Goal: Check status: Verify the current state of an ongoing process or item

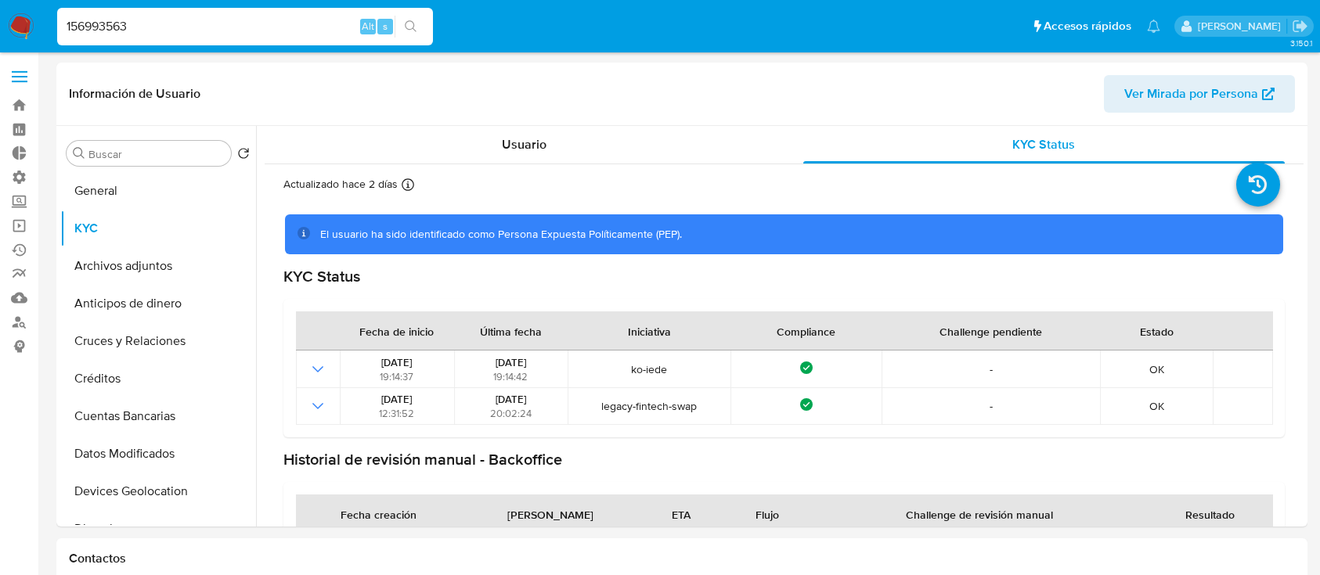
select select "10"
click at [268, 28] on input "156993563" at bounding box center [245, 26] width 376 height 20
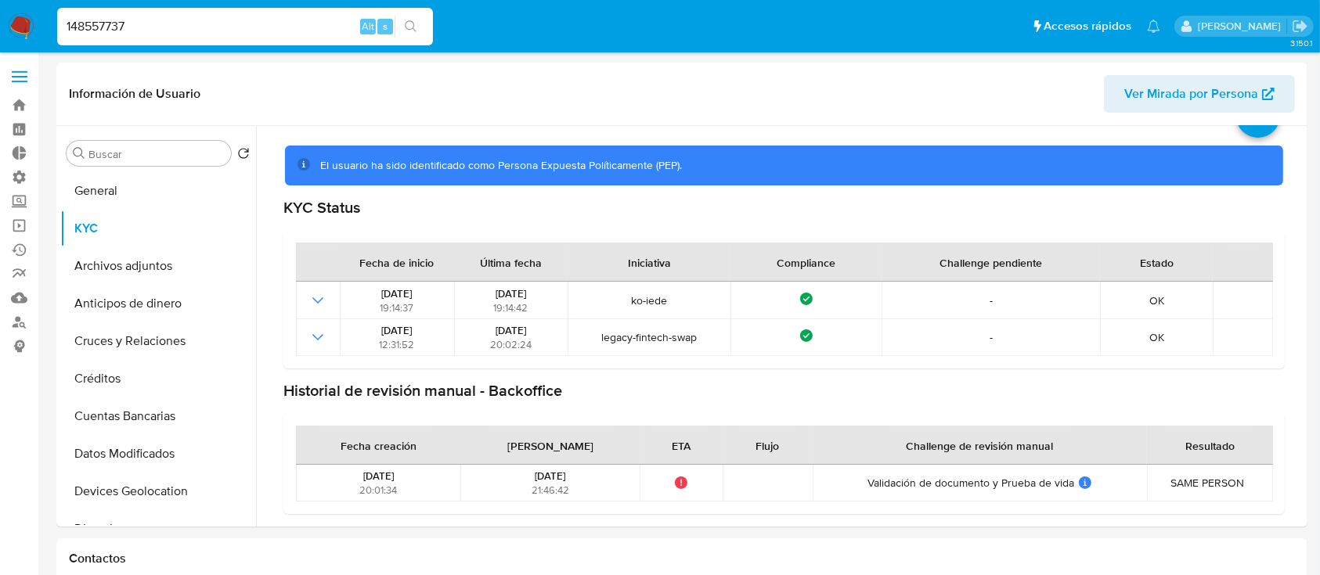
type input "148557737"
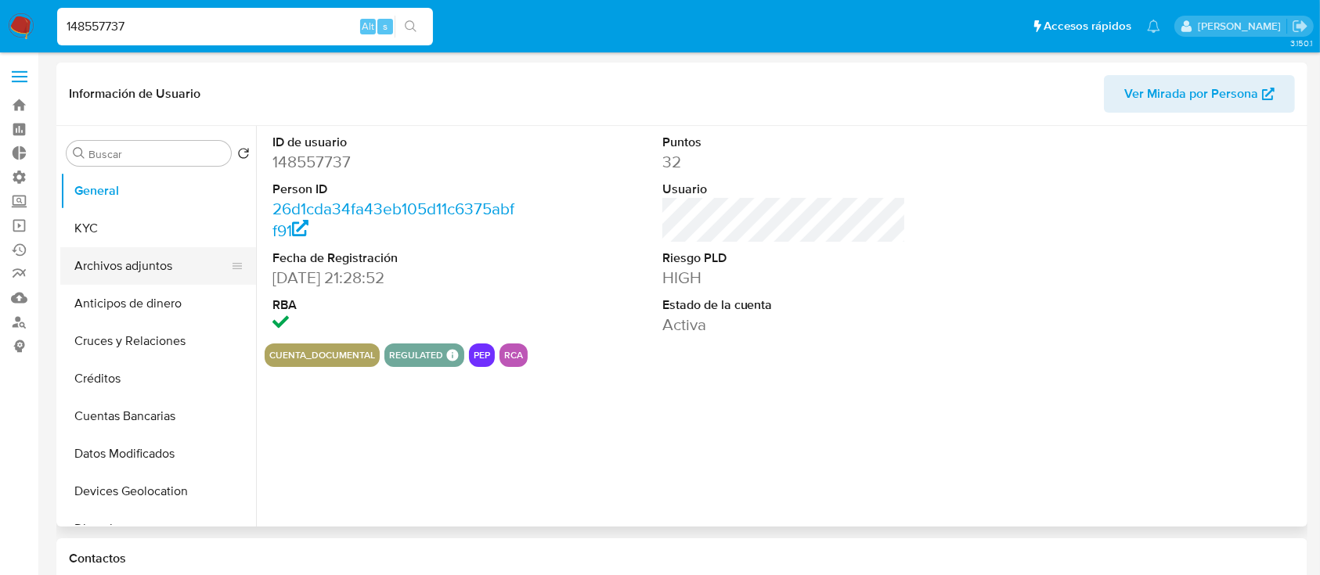
select select "10"
click at [105, 219] on button "KYC" at bounding box center [151, 229] width 183 height 38
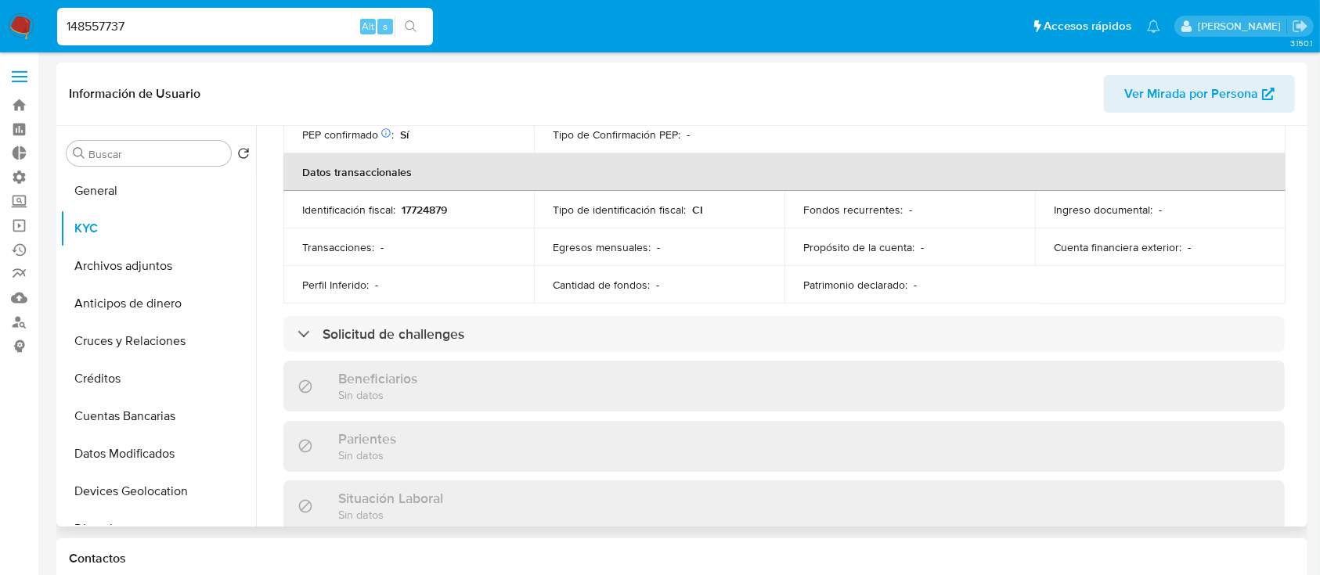
scroll to position [463, 0]
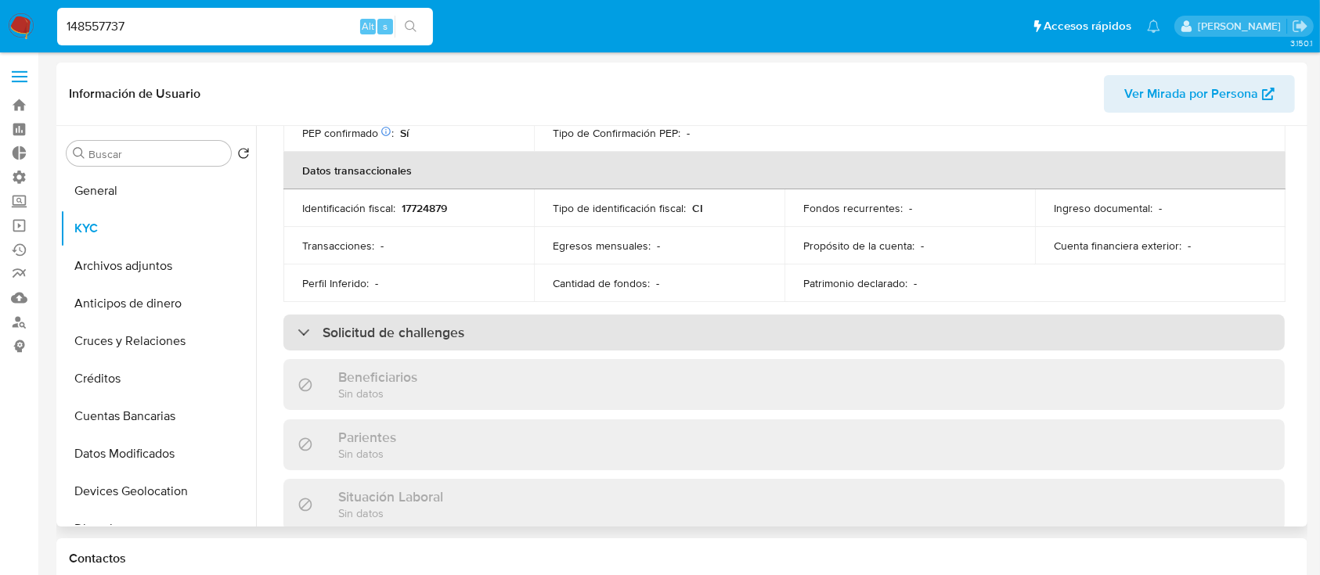
click at [298, 340] on div "Solicitud de challenges" at bounding box center [380, 332] width 167 height 17
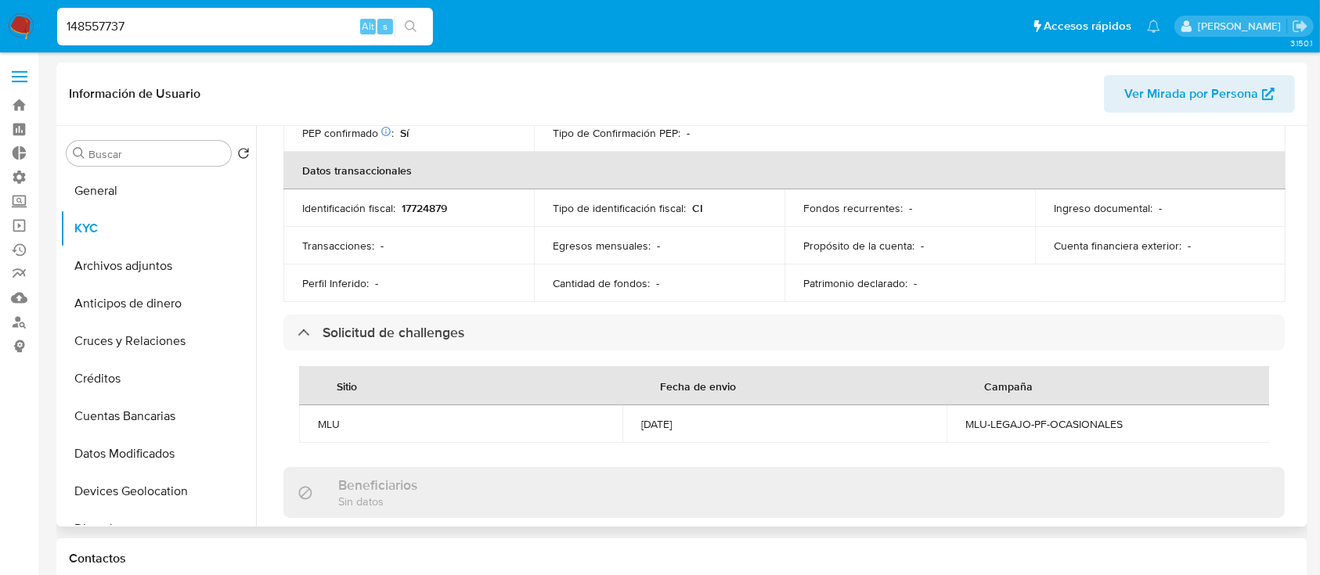
scroll to position [0, 0]
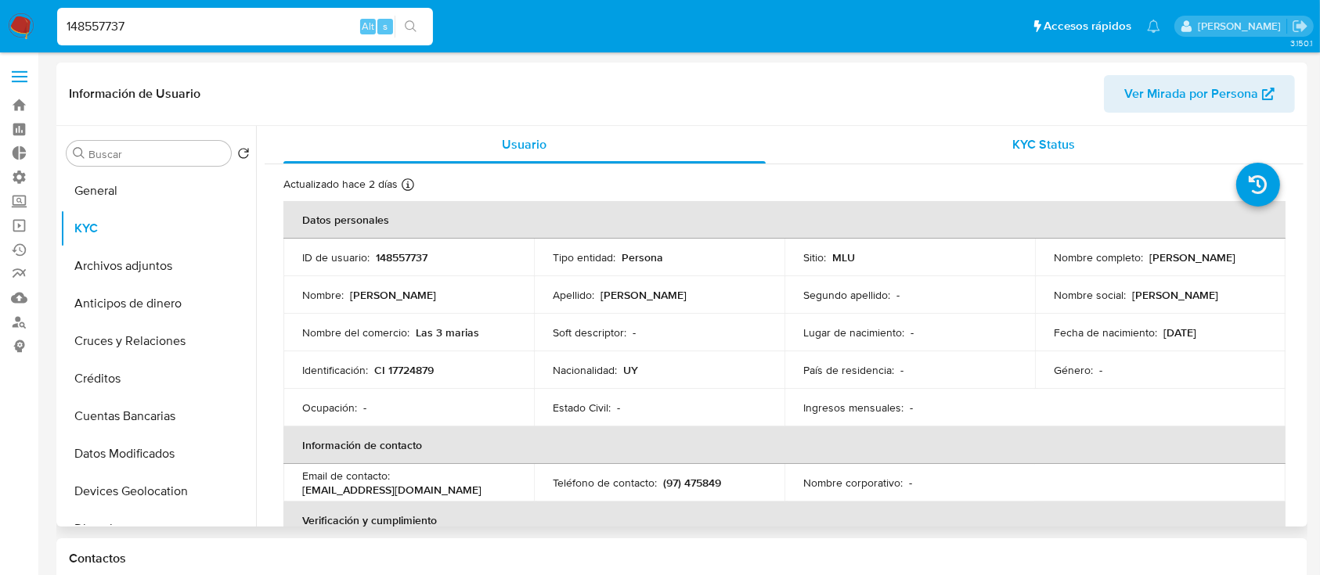
click at [1063, 159] on div "KYC Status" at bounding box center [1044, 145] width 482 height 38
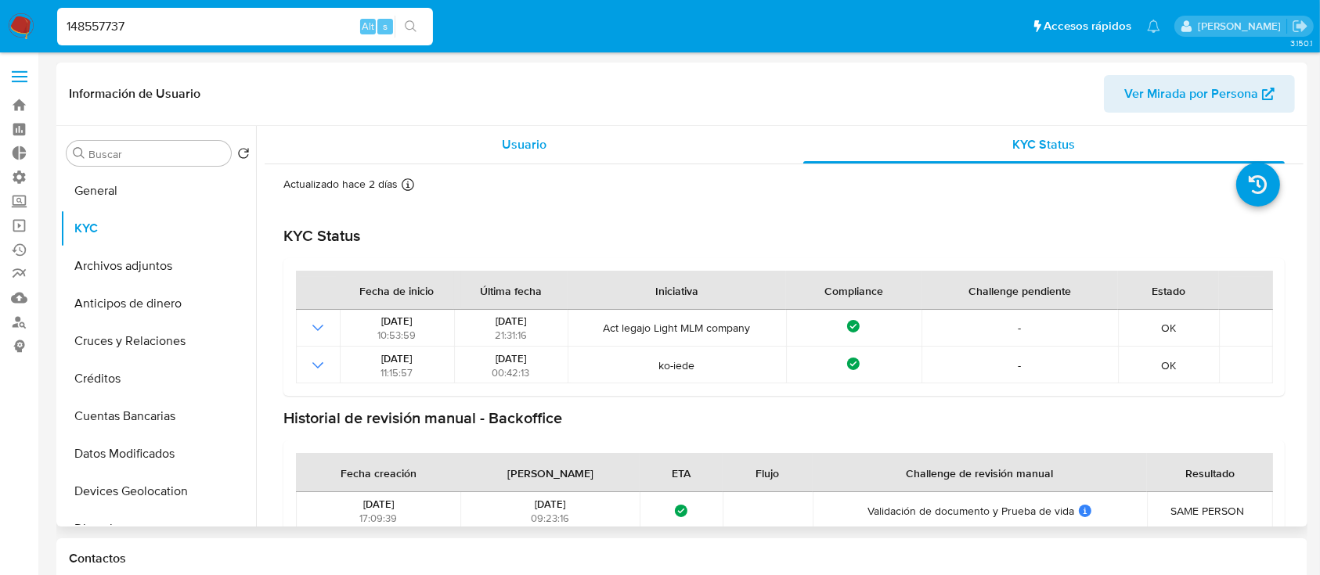
click at [487, 136] on div "Usuario" at bounding box center [524, 145] width 482 height 38
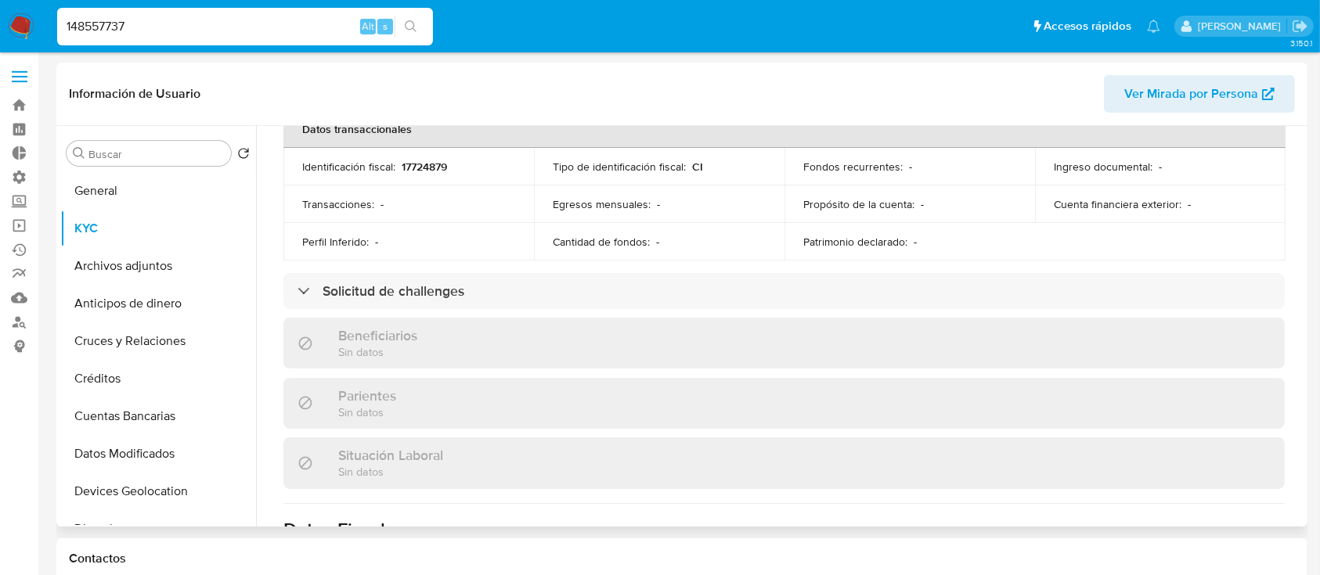
scroll to position [505, 0]
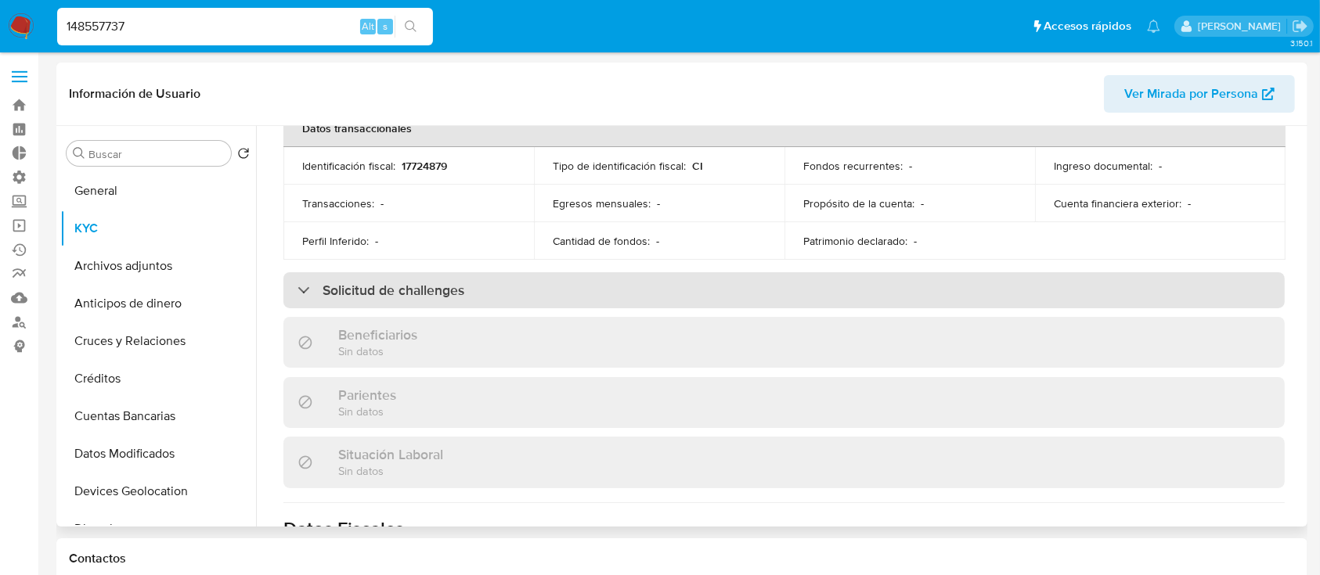
click at [433, 295] on h3 "Solicitud de challenges" at bounding box center [393, 290] width 142 height 17
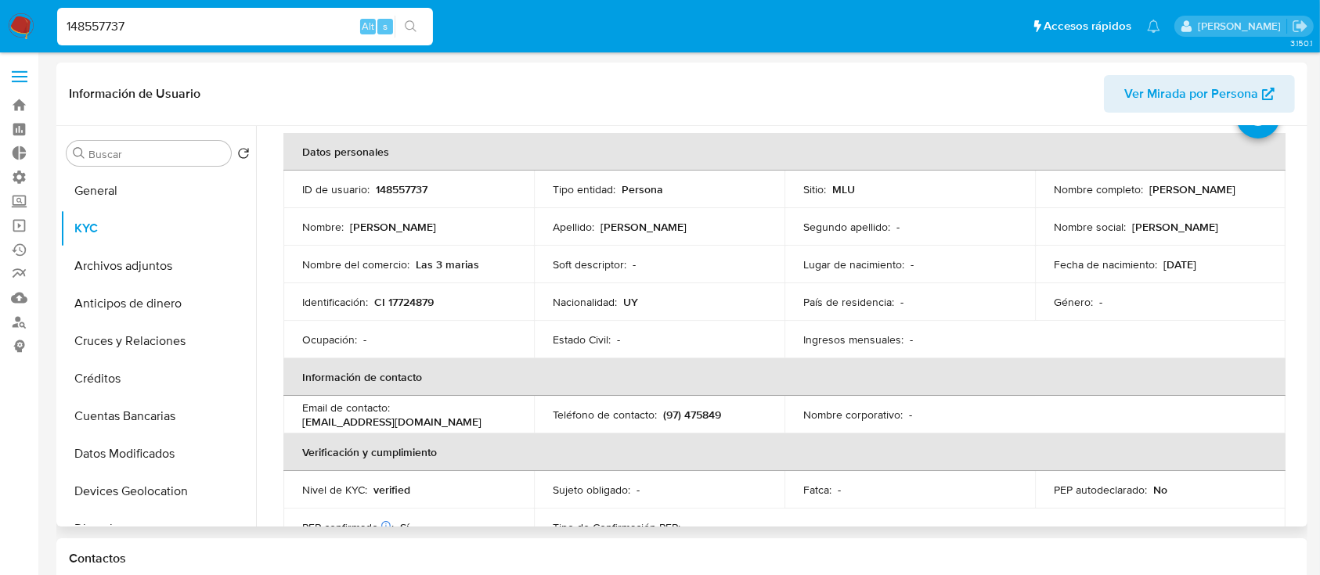
scroll to position [0, 0]
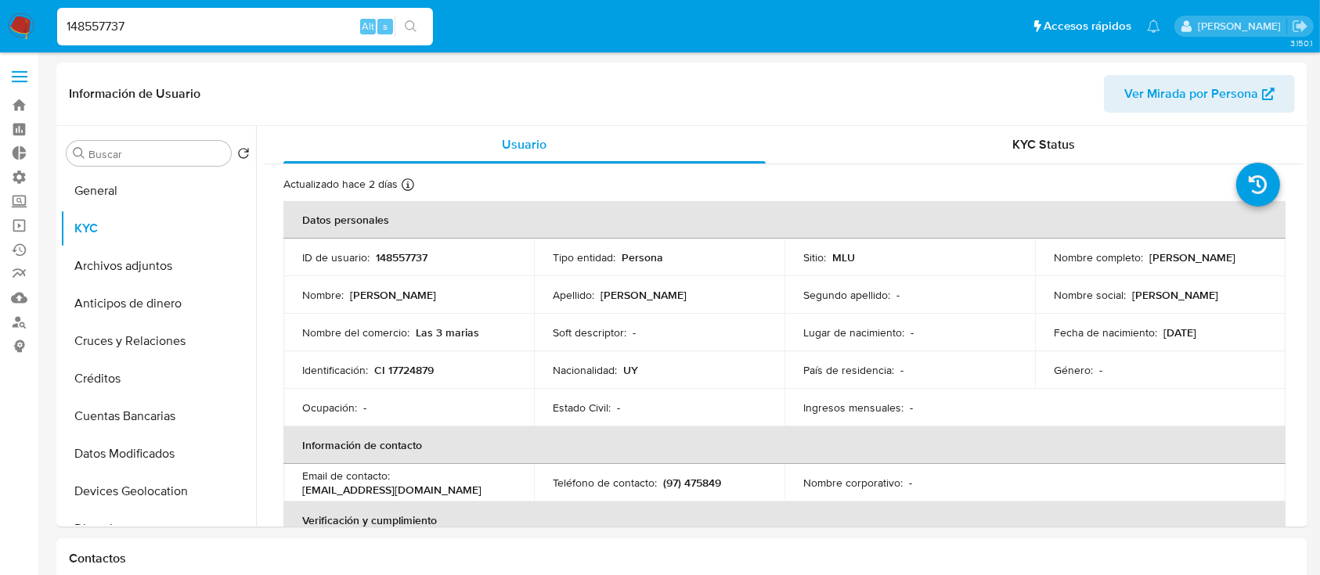
click at [268, 28] on input "148557737" at bounding box center [245, 26] width 376 height 20
click at [997, 147] on div "KYC Status" at bounding box center [1044, 145] width 482 height 38
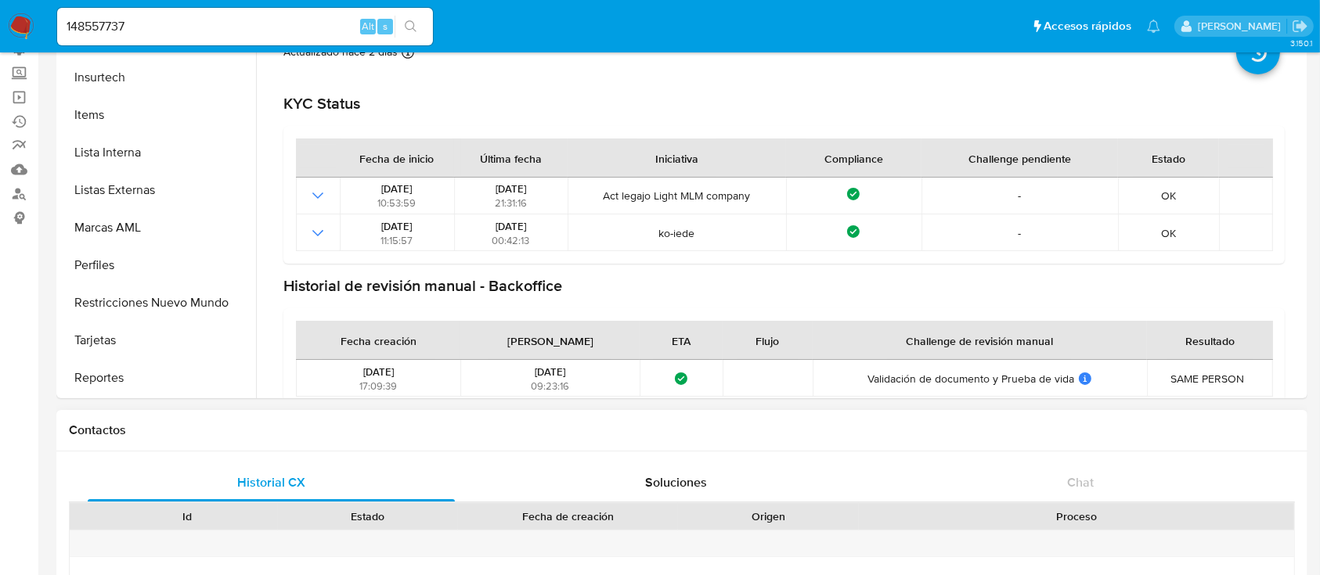
scroll to position [119, 0]
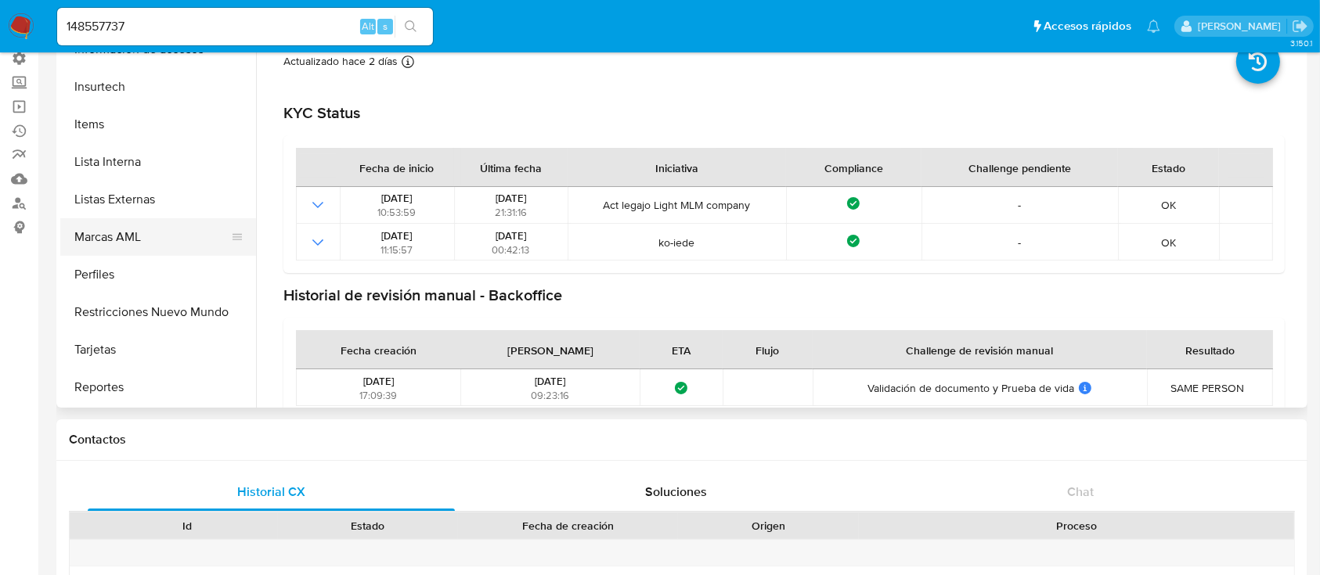
click at [151, 247] on button "Marcas AML" at bounding box center [151, 237] width 183 height 38
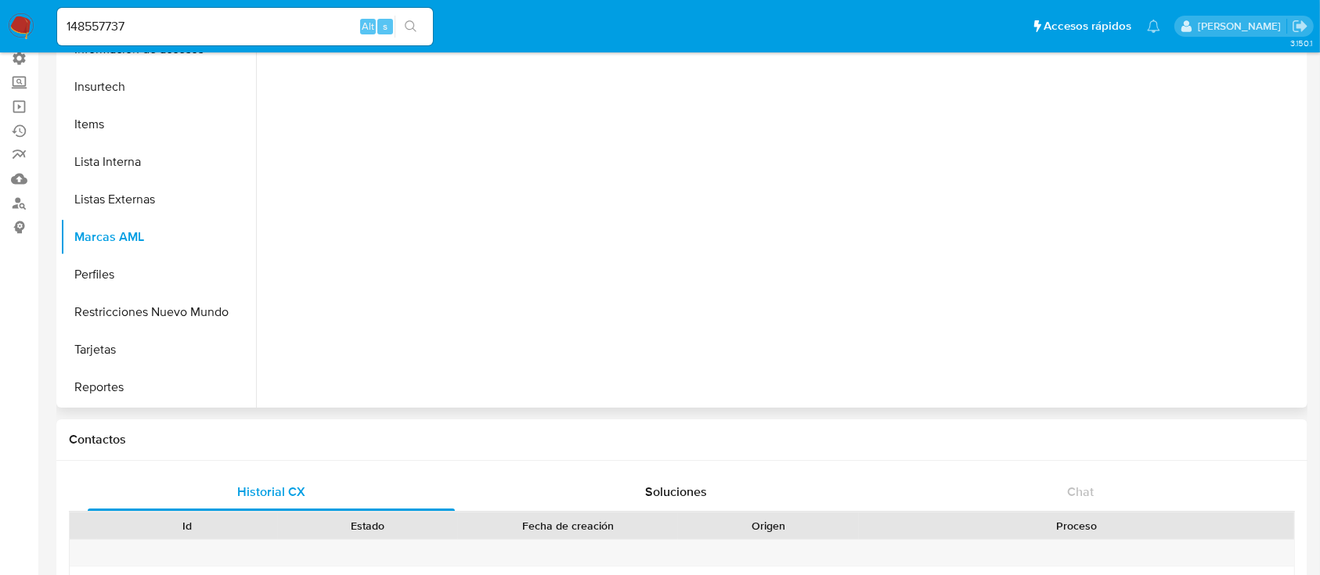
scroll to position [0, 0]
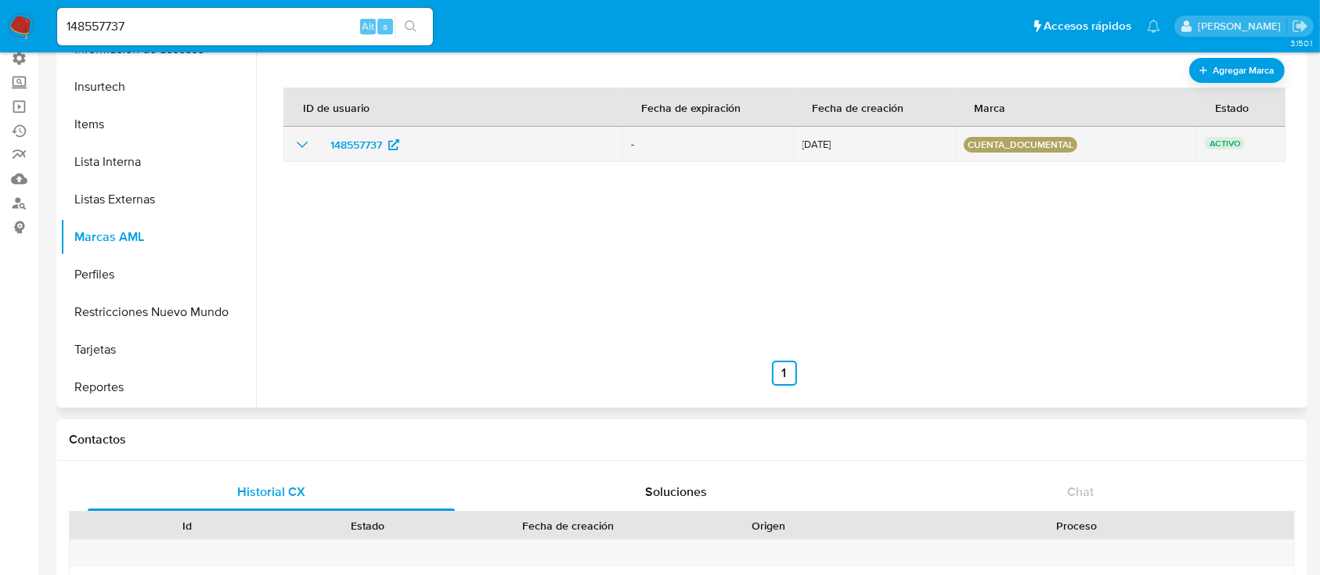
click at [304, 141] on icon "show_hidden_detail_by_id_148557737" at bounding box center [302, 144] width 19 height 19
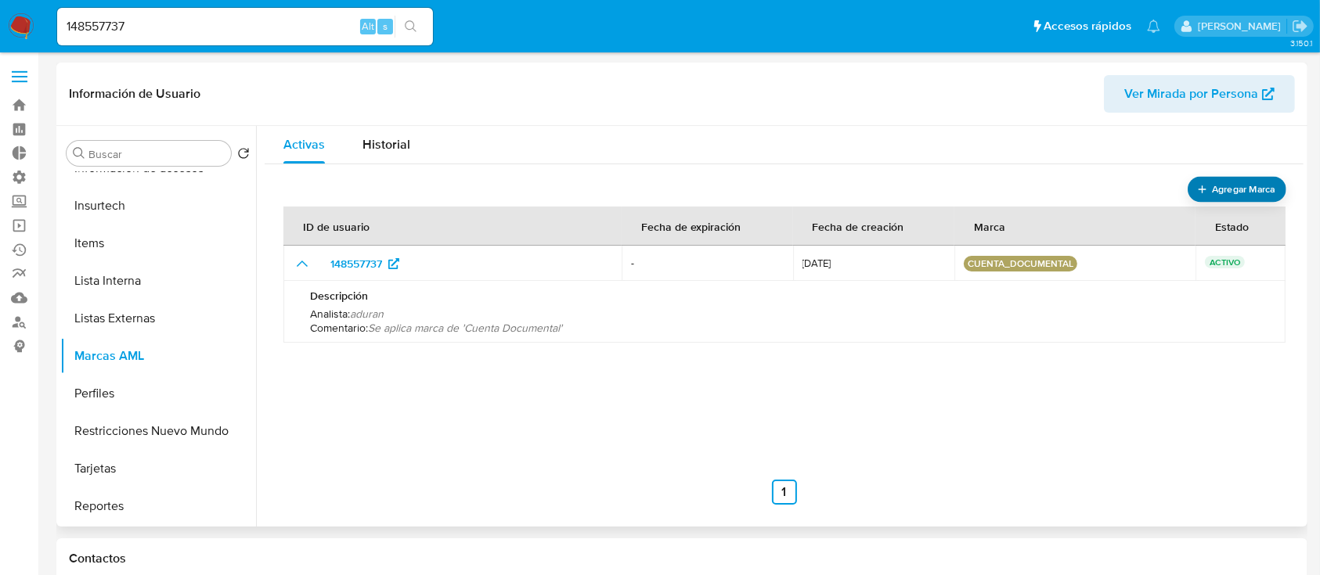
click at [1238, 186] on span "Agregar Marca" at bounding box center [1243, 190] width 63 height 20
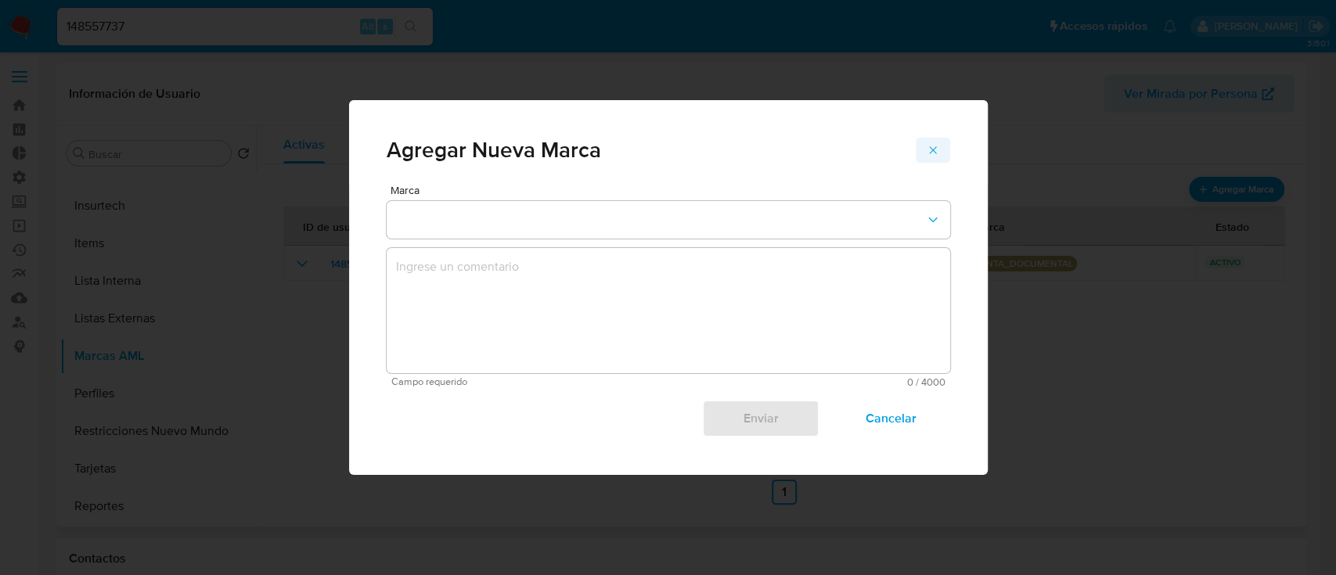
click at [936, 146] on icon "marks-modal" at bounding box center [933, 150] width 13 height 13
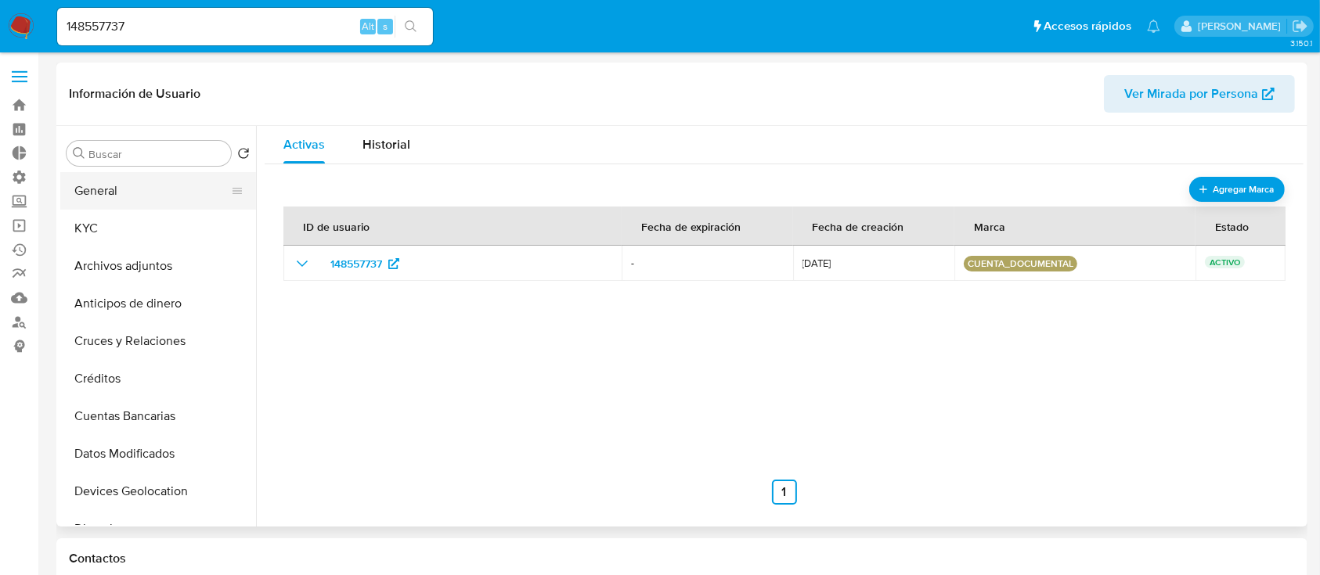
click at [144, 195] on button "General" at bounding box center [151, 191] width 183 height 38
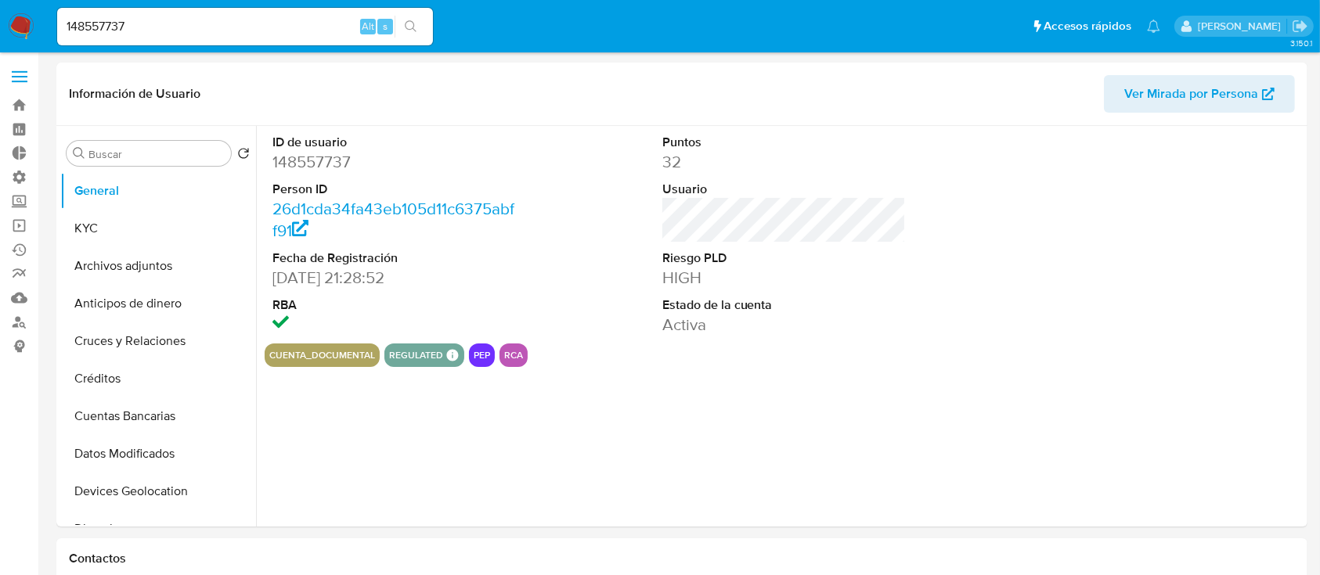
click at [350, 355] on button "cuenta_documental" at bounding box center [322, 355] width 106 height 6
click at [426, 352] on button "regulated" at bounding box center [416, 355] width 54 height 6
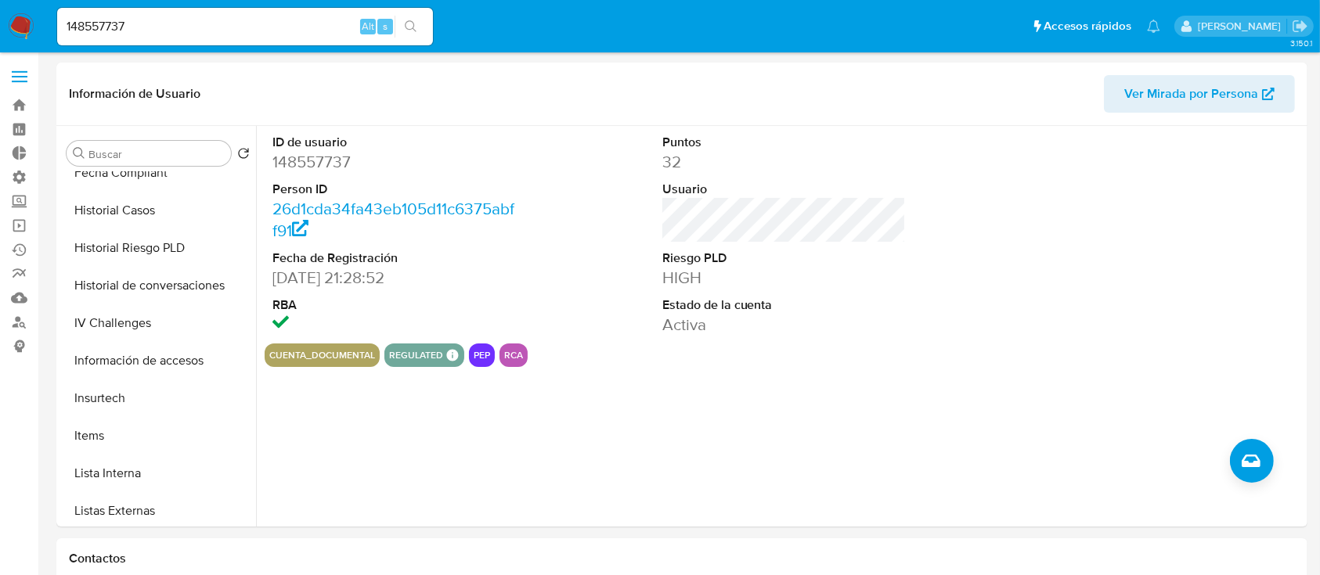
scroll to position [661, 0]
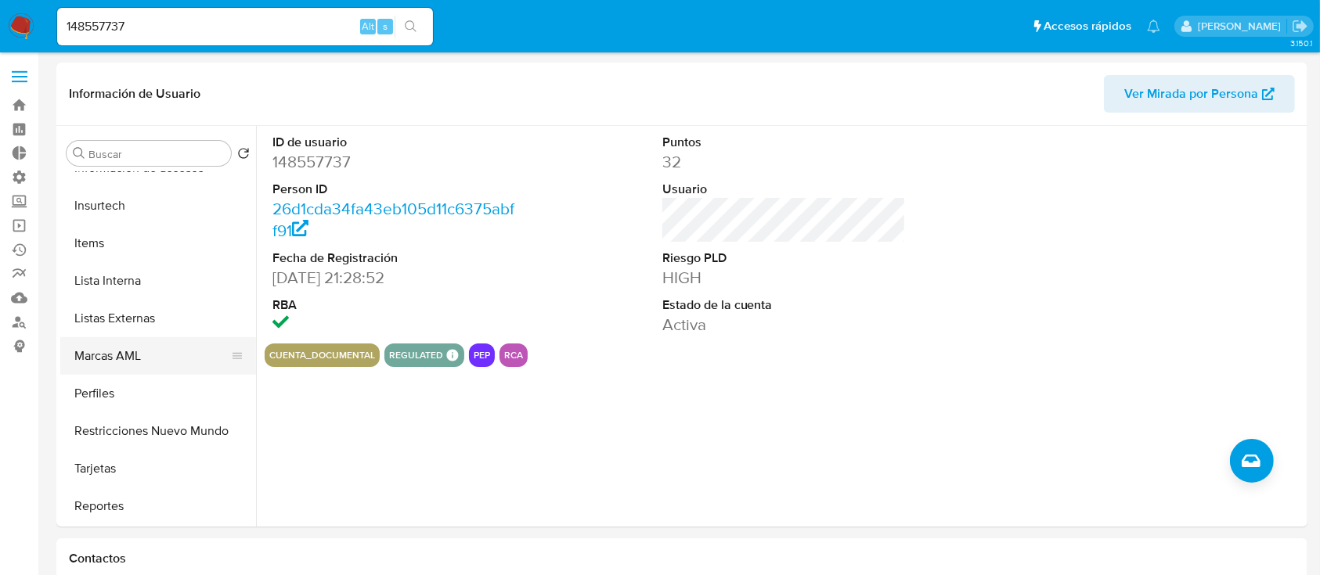
click at [160, 359] on button "Marcas AML" at bounding box center [151, 356] width 183 height 38
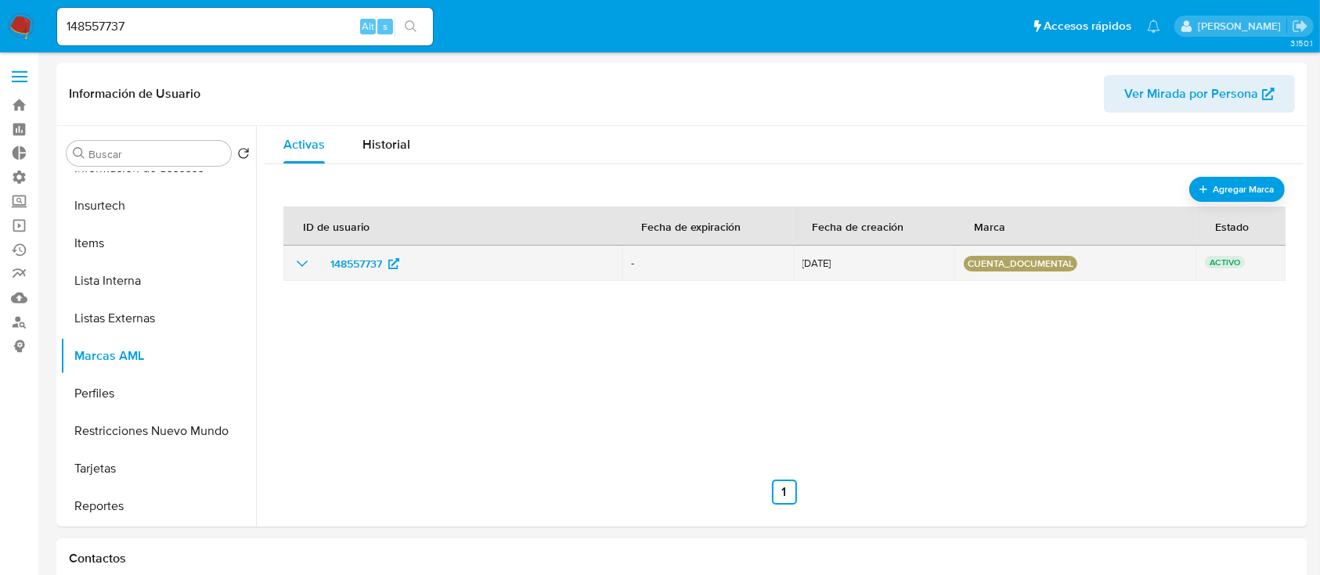
click at [308, 262] on icon "show_hidden_detail_by_id_148557737" at bounding box center [302, 263] width 19 height 19
click at [1037, 268] on p "cuenta_documental" at bounding box center [1020, 264] width 113 height 16
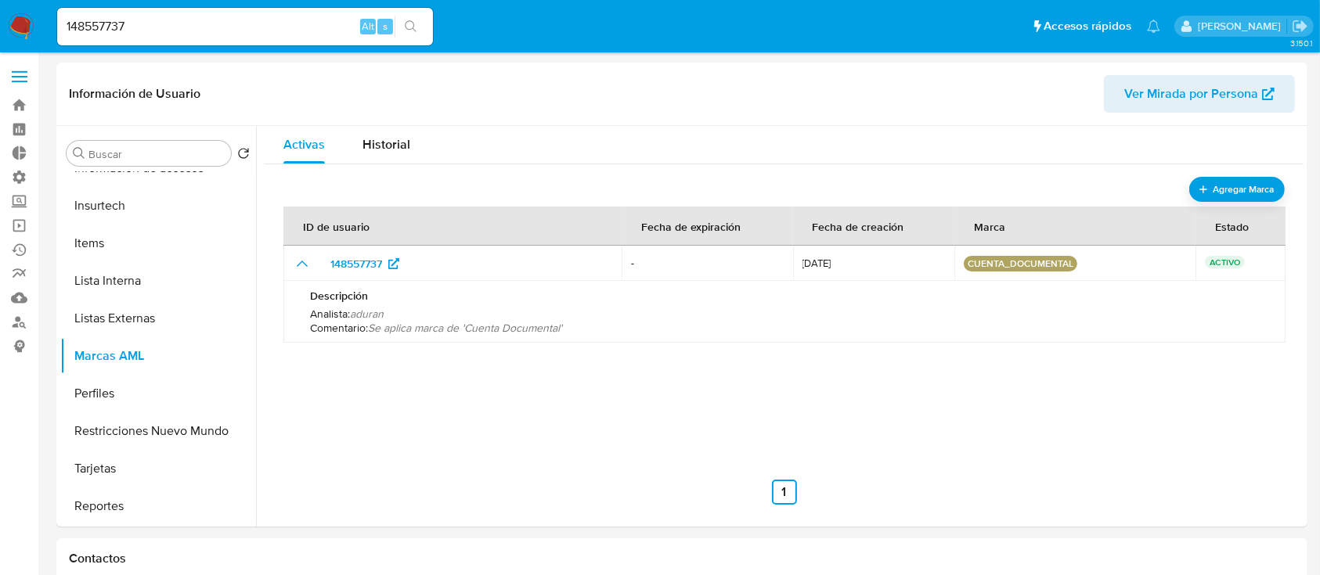
drag, startPoint x: 1038, startPoint y: 268, endPoint x: 1126, endPoint y: 407, distance: 164.0
click at [1126, 407] on div "ID de usuario Fecha de expiración Fecha de creación Marca Estado 148557737 - [D…" at bounding box center [783, 348] width 1001 height 313
